Goal: Information Seeking & Learning: Learn about a topic

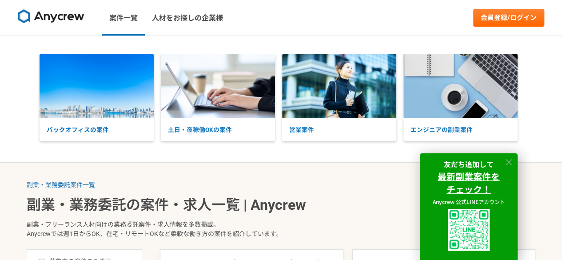
click at [509, 160] on icon at bounding box center [509, 162] width 10 height 10
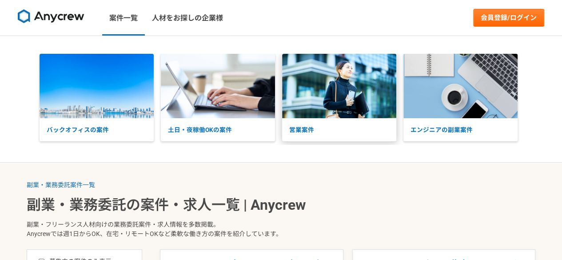
click at [317, 97] on img at bounding box center [339, 86] width 114 height 64
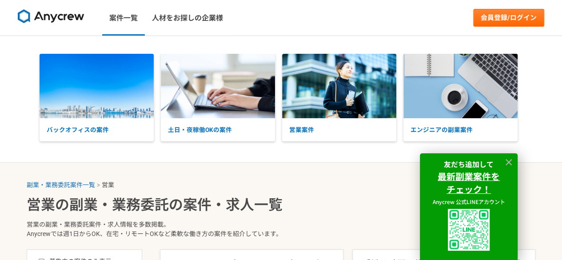
click at [460, 161] on strong "友だち追加して" at bounding box center [469, 164] width 50 height 11
click at [511, 162] on icon at bounding box center [509, 162] width 10 height 10
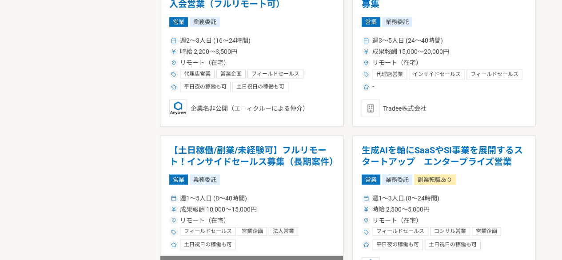
scroll to position [1037, 0]
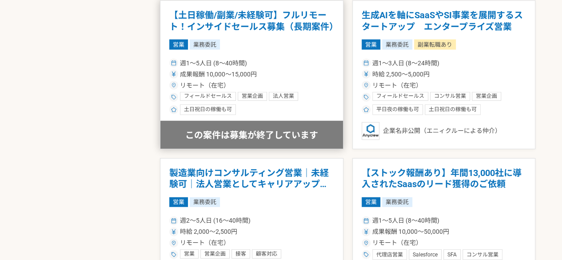
click at [211, 130] on div "この案件は募集が終了しています" at bounding box center [251, 135] width 183 height 28
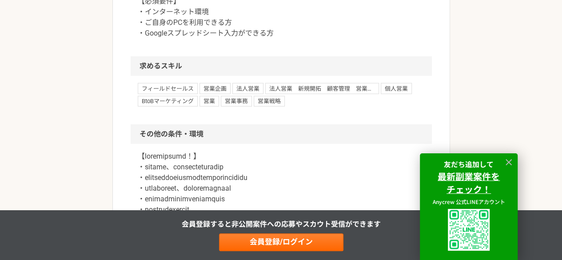
scroll to position [963, 0]
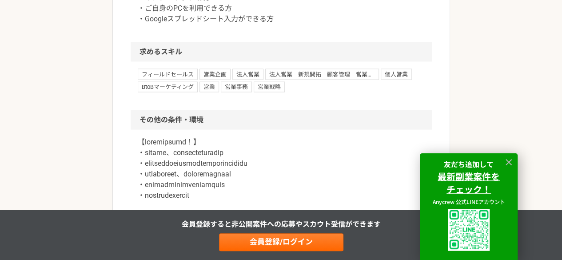
click at [215, 71] on span "営業企画" at bounding box center [215, 74] width 31 height 11
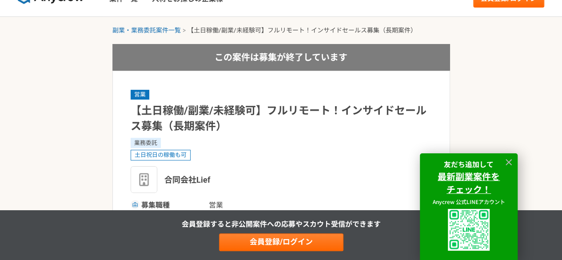
scroll to position [0, 0]
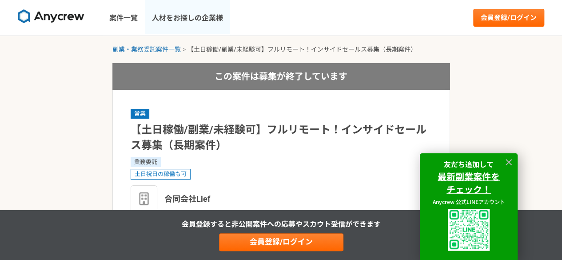
click at [226, 15] on link "人材をお探しの企業様" at bounding box center [187, 18] width 85 height 36
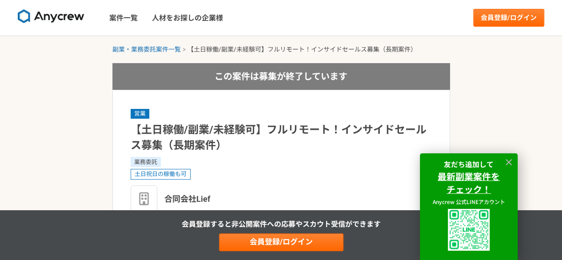
click at [50, 12] on img at bounding box center [51, 16] width 67 height 14
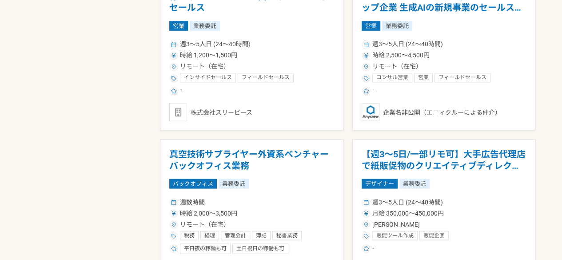
scroll to position [592, 0]
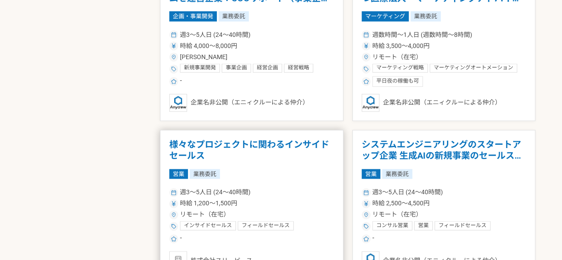
click at [284, 142] on h1 "様々なプロジェクトに関わるインサイドセールス" at bounding box center [251, 150] width 165 height 23
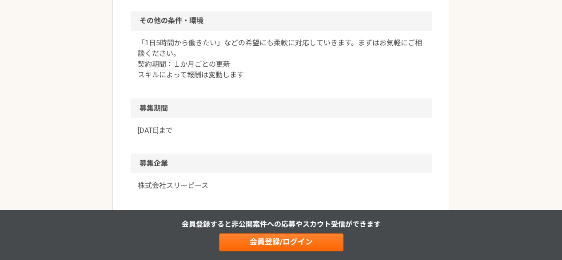
scroll to position [815, 0]
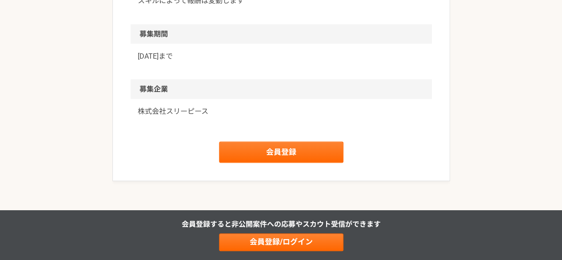
click at [178, 101] on div "株式会社スリーピース" at bounding box center [281, 117] width 301 height 36
click at [182, 108] on p "株式会社スリーピース" at bounding box center [281, 111] width 287 height 11
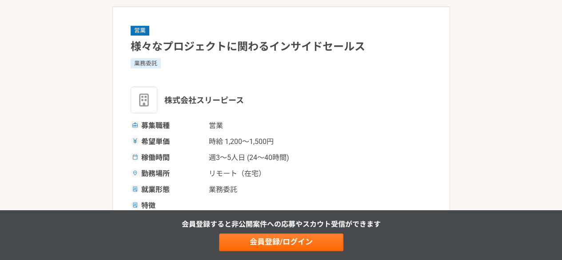
scroll to position [0, 0]
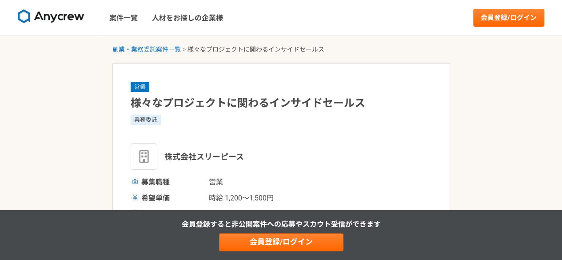
click at [61, 20] on img at bounding box center [51, 16] width 67 height 14
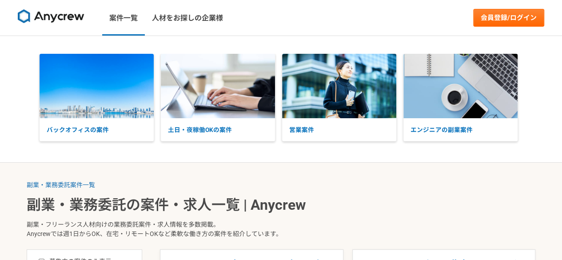
click at [61, 20] on img at bounding box center [51, 16] width 67 height 14
click at [37, 17] on img at bounding box center [51, 16] width 67 height 14
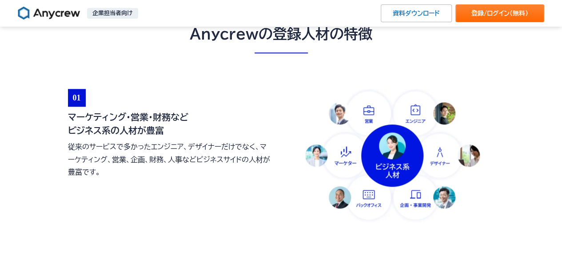
scroll to position [370, 0]
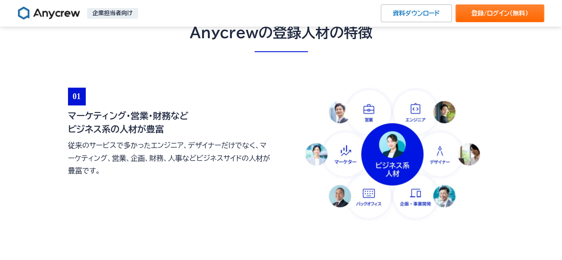
click at [429, 164] on img at bounding box center [392, 154] width 204 height 133
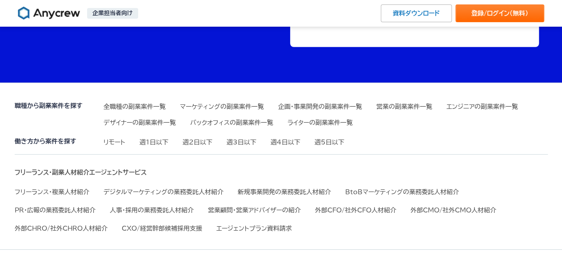
scroll to position [3118, 0]
